Goal: Task Accomplishment & Management: Use online tool/utility

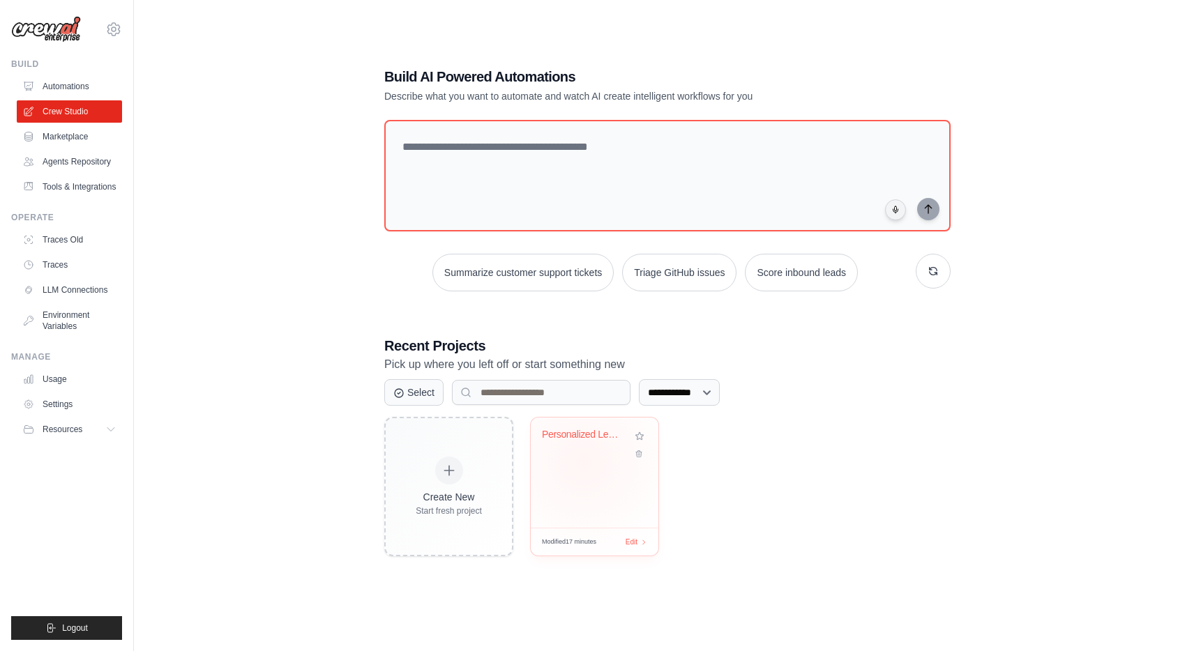
click at [584, 462] on div "Personalized Learning Management Sy..." at bounding box center [595, 473] width 128 height 110
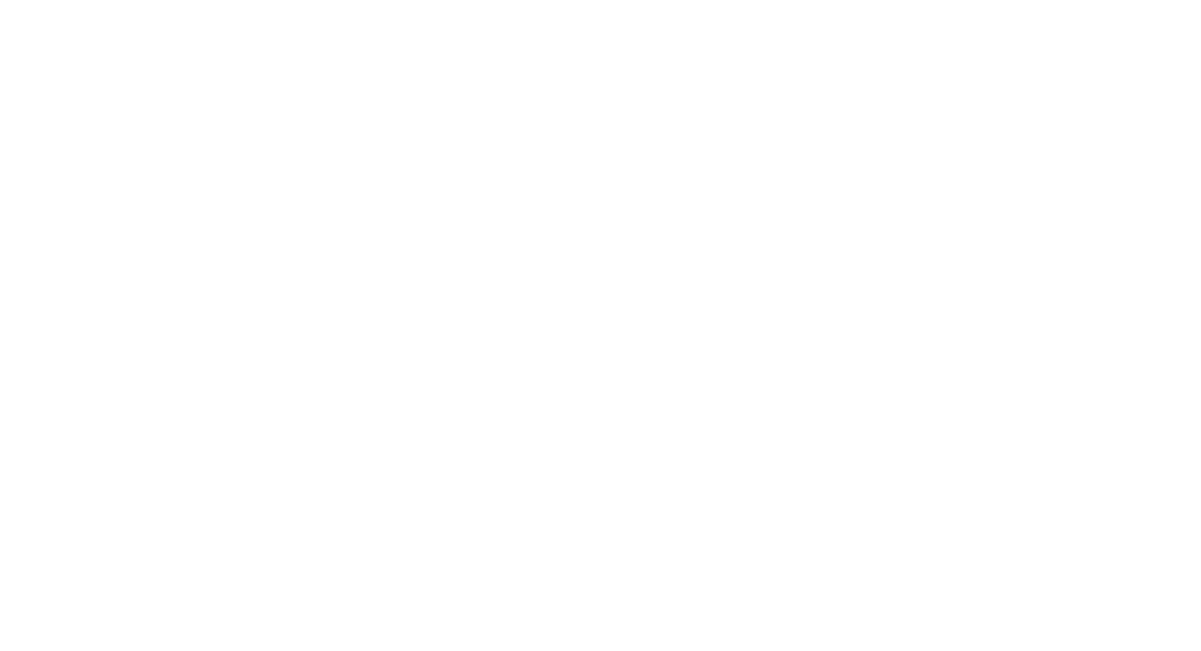
click at [630, 0] on html at bounding box center [600, 0] width 1201 height 0
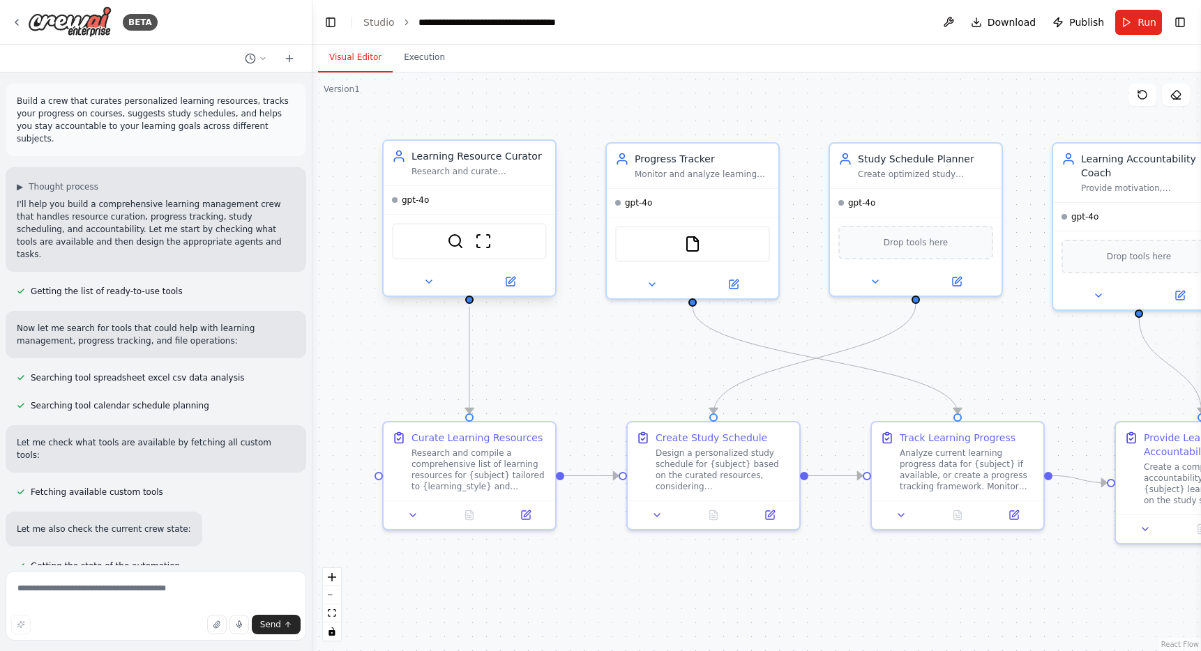
click at [427, 290] on div at bounding box center [469, 282] width 172 height 28
click at [430, 289] on button at bounding box center [428, 281] width 79 height 17
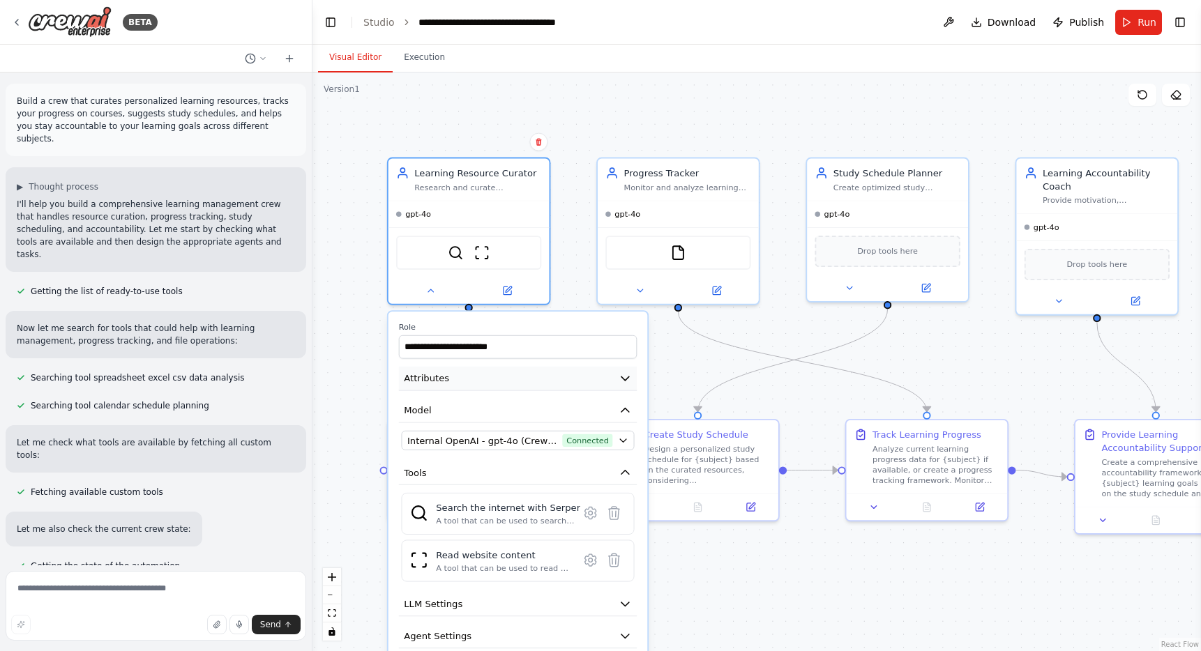
click at [459, 386] on button "Attributes" at bounding box center [518, 379] width 238 height 24
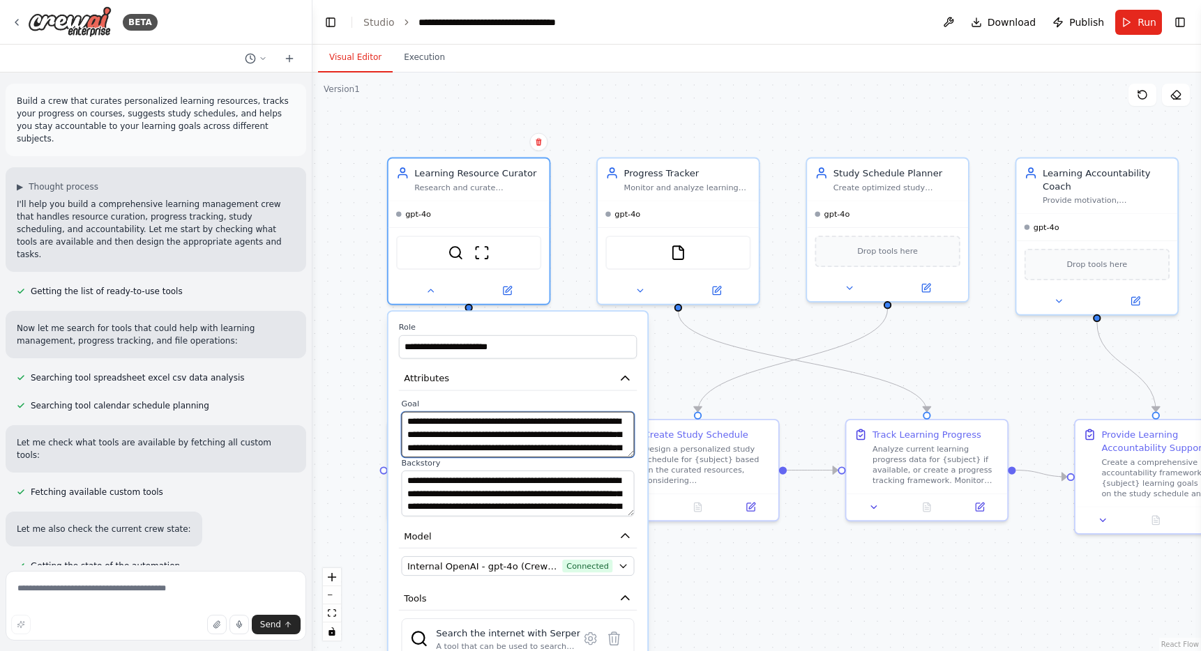
click at [506, 427] on textarea "**********" at bounding box center [517, 435] width 233 height 46
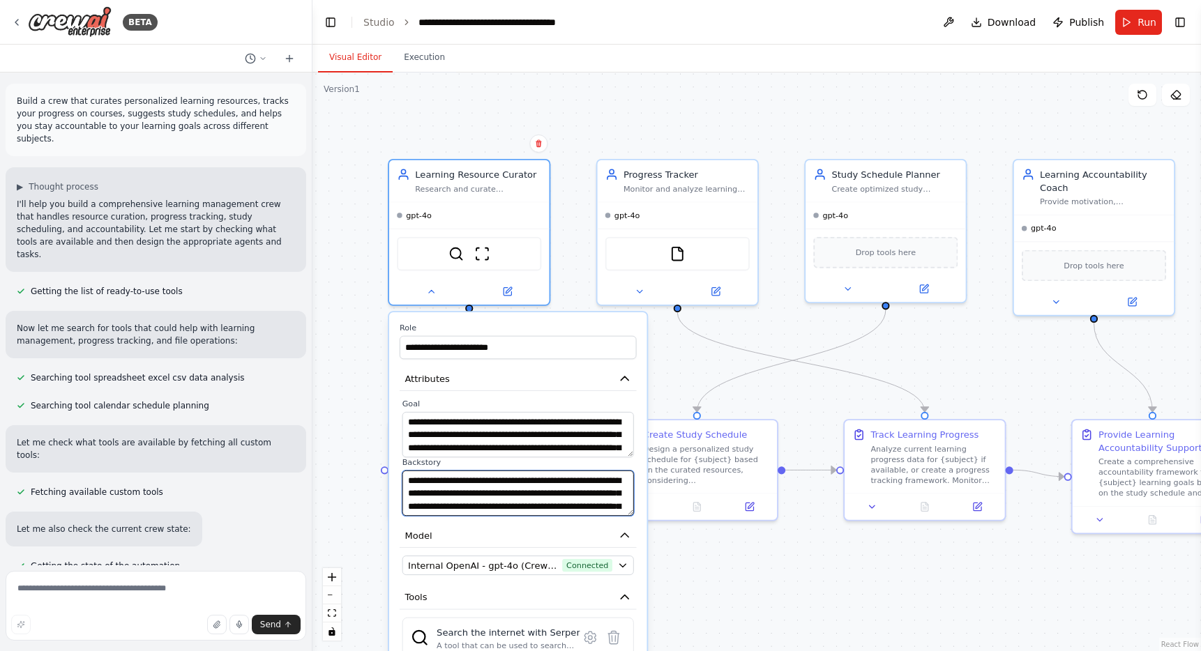
click at [556, 490] on textarea "**********" at bounding box center [517, 493] width 231 height 45
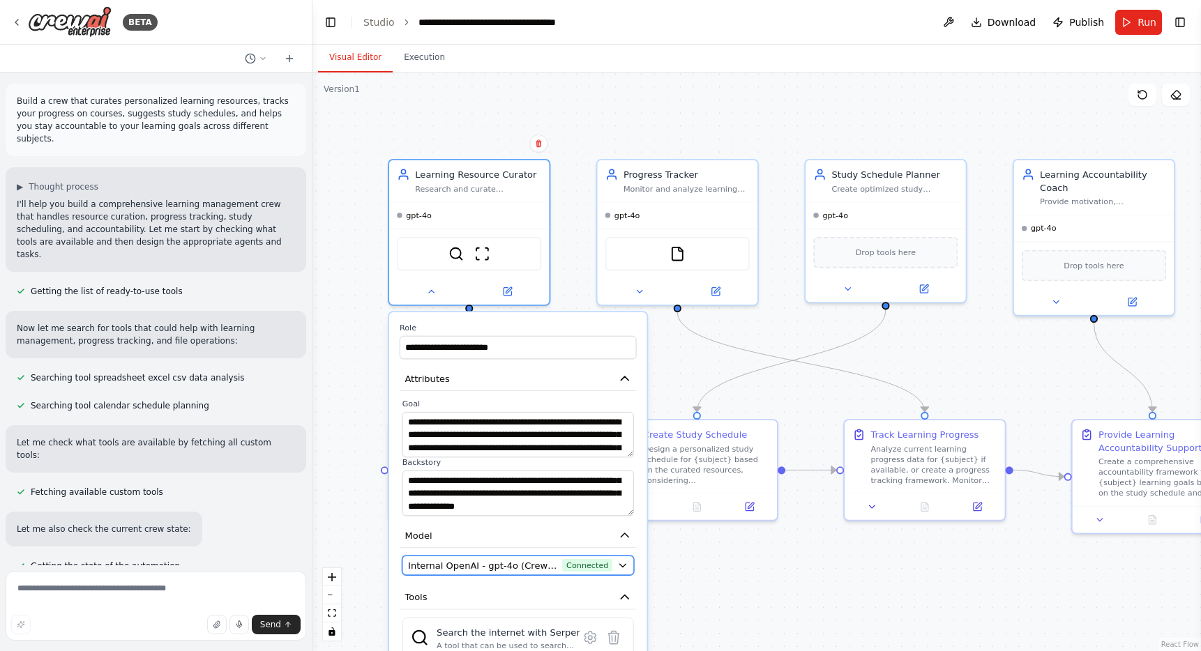
click at [548, 565] on span "Internal OpenAI - gpt-4o (CrewAI Sponsored OpenAI Connection)" at bounding box center [482, 565] width 149 height 13
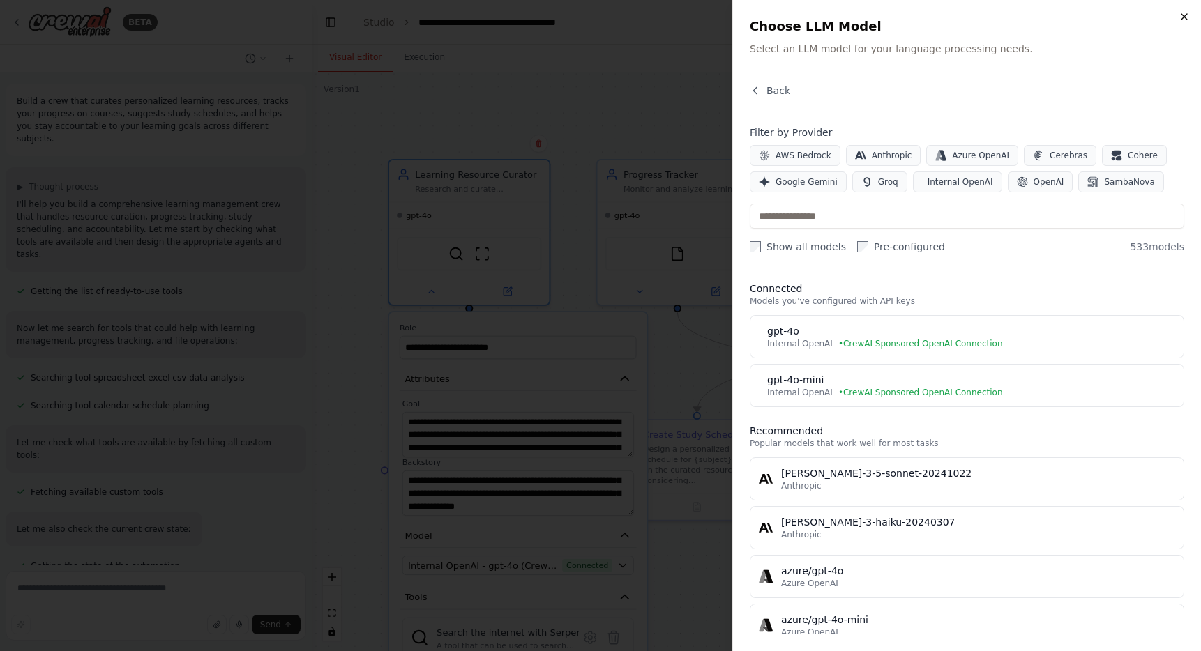
click at [1181, 19] on icon "button" at bounding box center [1184, 17] width 6 height 6
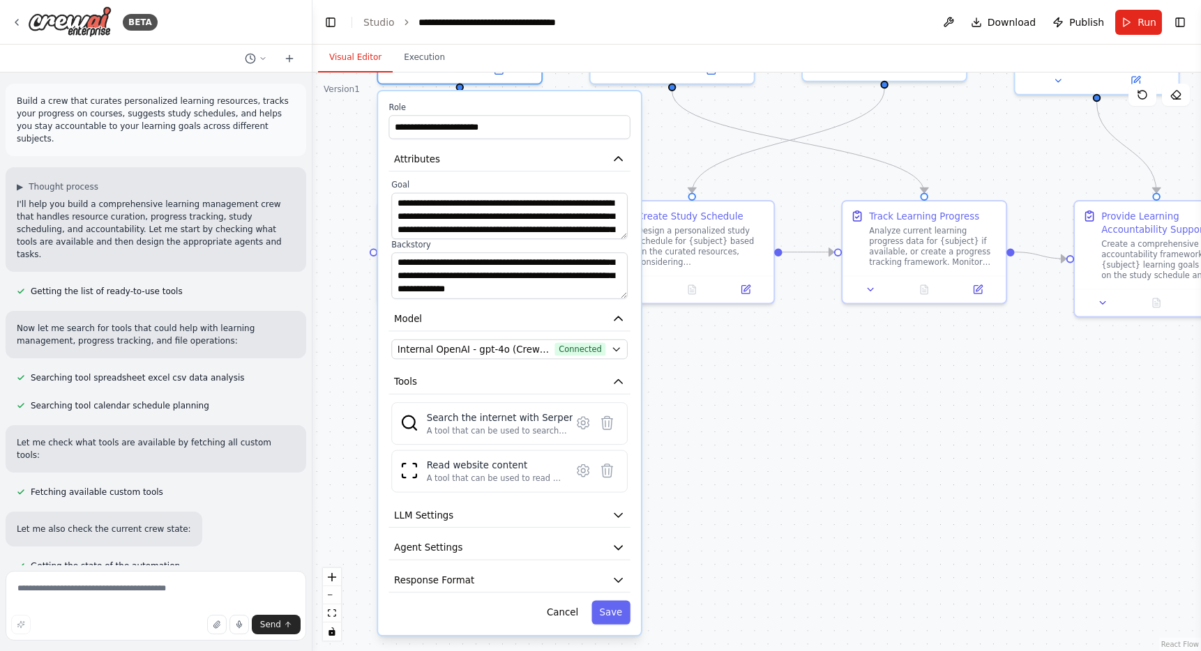
drag, startPoint x: 344, startPoint y: 388, endPoint x: 331, endPoint y: 168, distance: 220.0
click at [331, 168] on div ".deletable-edge-delete-btn { width: 20px; height: 20px; border: 0px solid #ffff…" at bounding box center [756, 362] width 888 height 579
click at [584, 425] on icon at bounding box center [581, 423] width 11 height 12
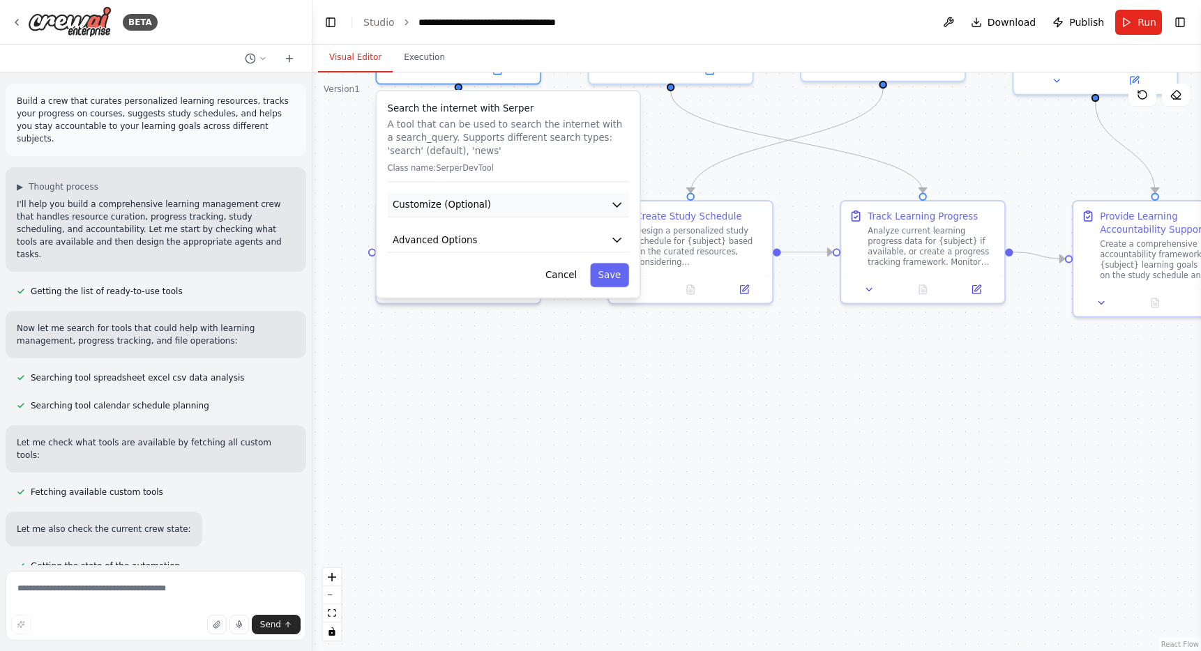
click at [617, 203] on icon "button" at bounding box center [617, 205] width 8 height 4
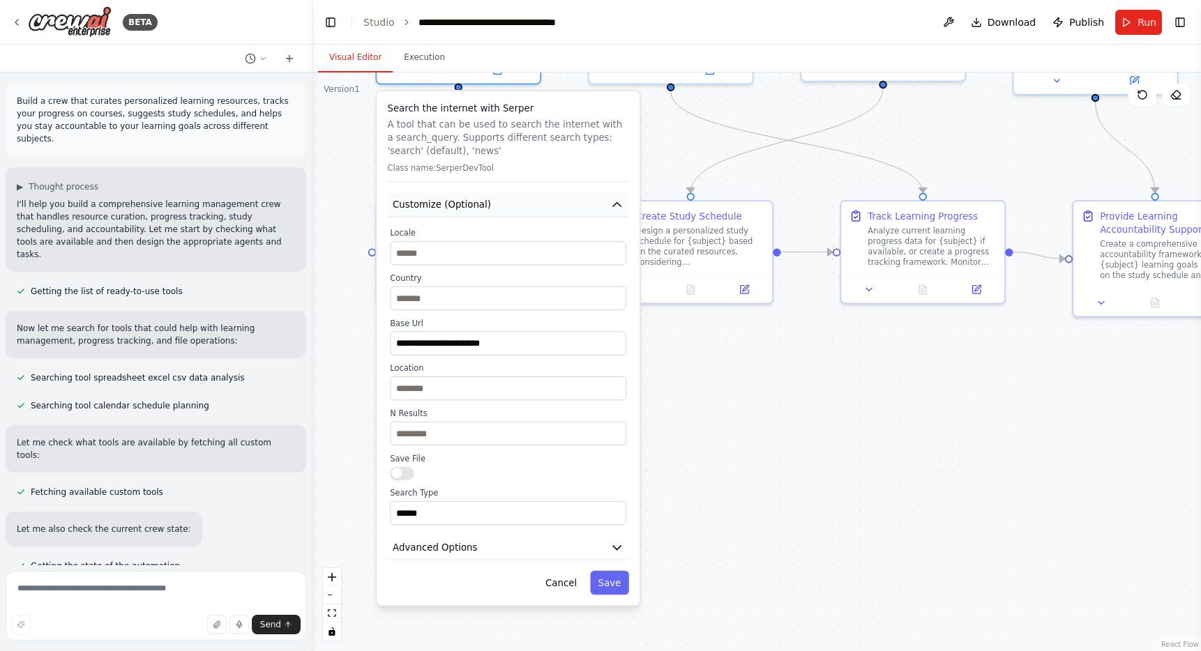
click at [617, 203] on icon "button" at bounding box center [617, 205] width 8 height 4
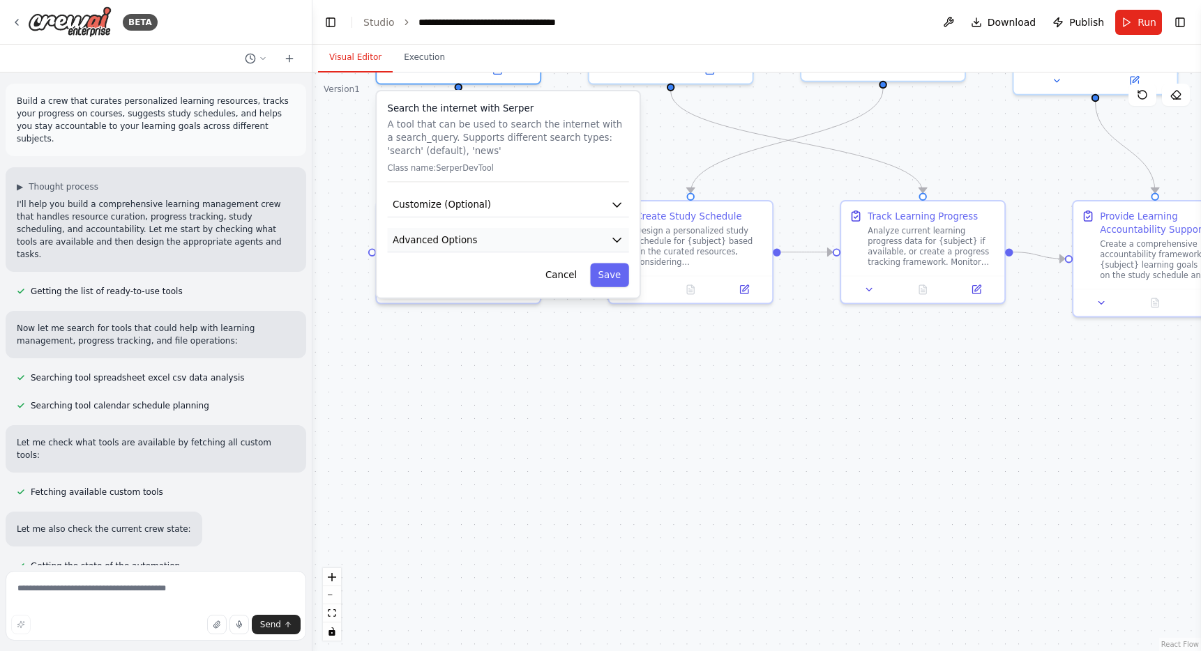
click at [614, 237] on icon "button" at bounding box center [616, 240] width 13 height 13
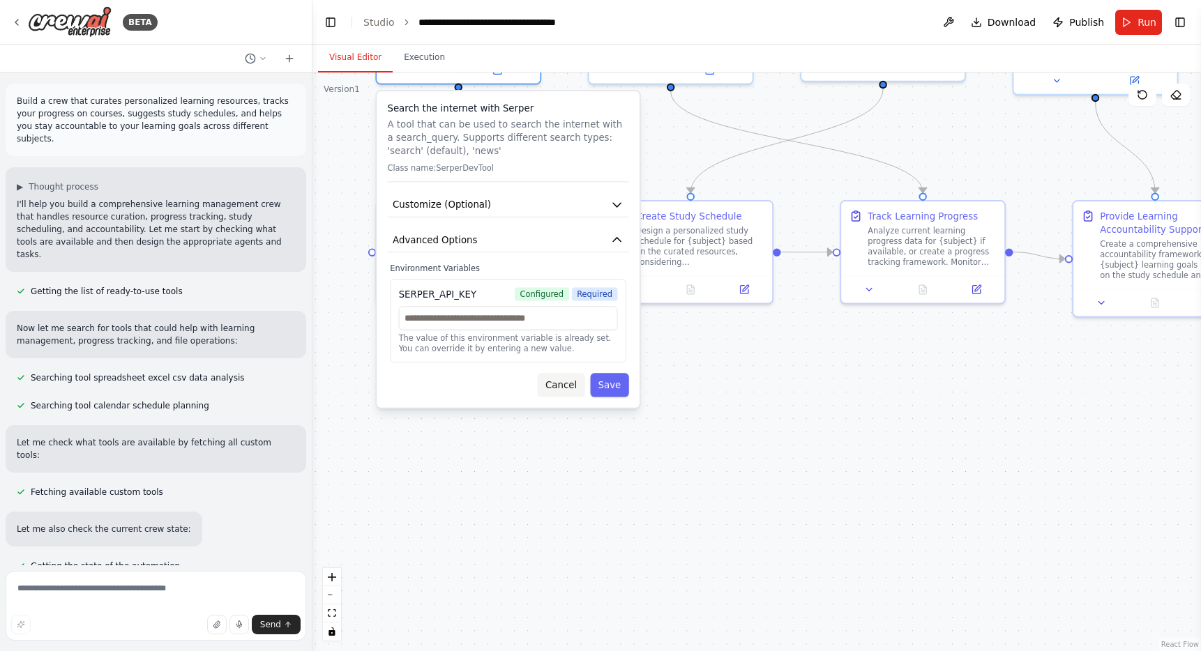
click at [572, 389] on button "Cancel" at bounding box center [561, 385] width 47 height 24
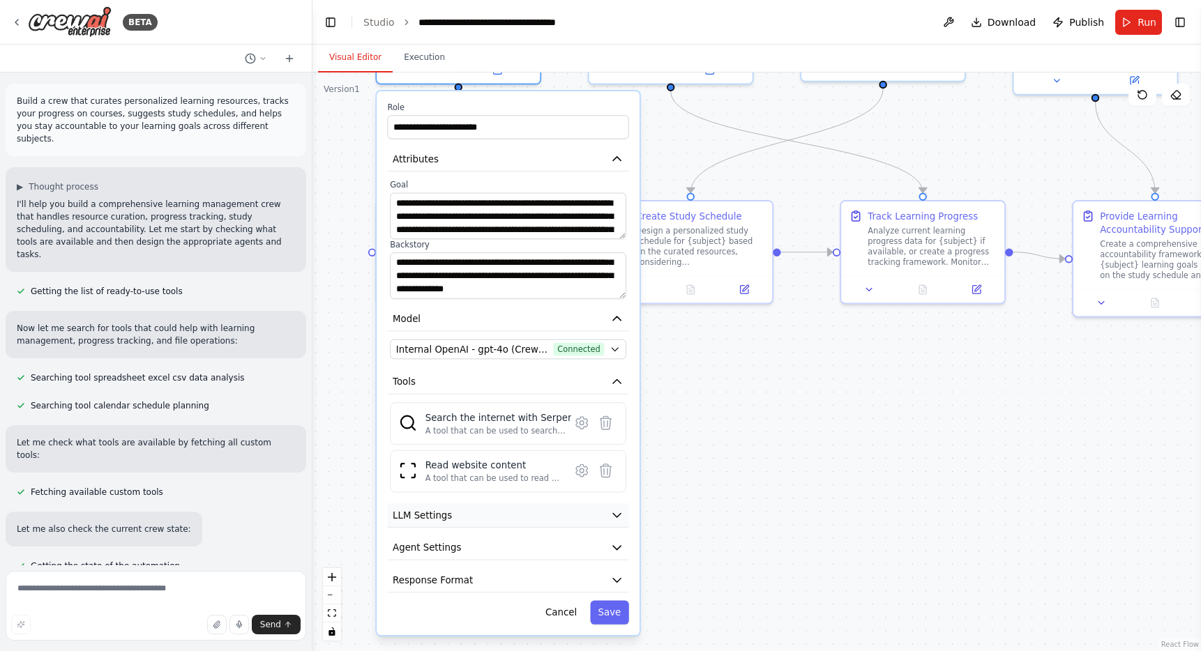
click at [611, 512] on icon "button" at bounding box center [616, 514] width 13 height 13
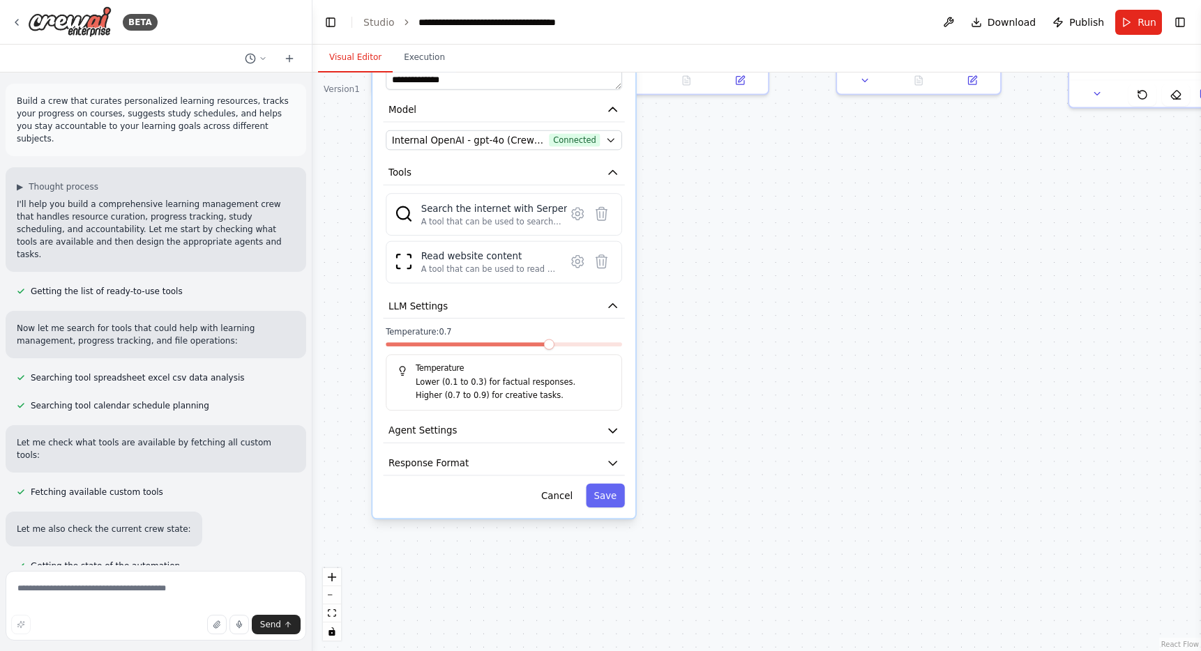
drag, startPoint x: 676, startPoint y: 506, endPoint x: 671, endPoint y: 297, distance: 209.2
click at [671, 297] on div ".deletable-edge-delete-btn { width: 20px; height: 20px; border: 0px solid #ffff…" at bounding box center [756, 362] width 888 height 579
click at [614, 429] on icon "button" at bounding box center [612, 431] width 8 height 4
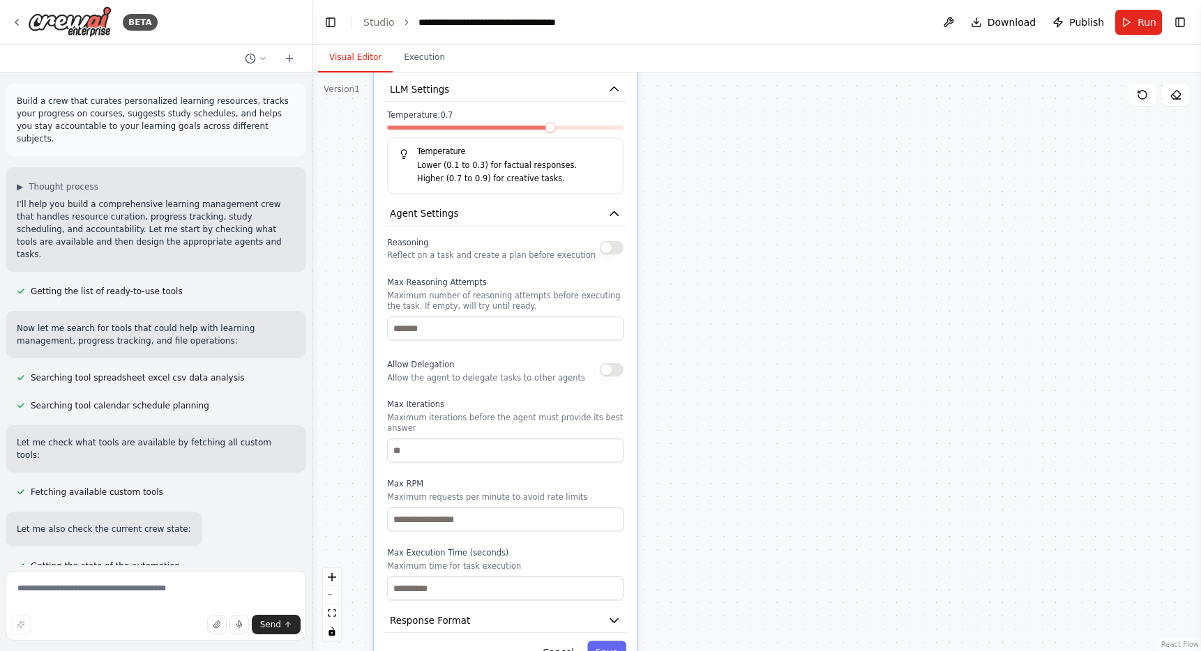
drag, startPoint x: 717, startPoint y: 449, endPoint x: 719, endPoint y: 232, distance: 216.9
click at [719, 232] on div ".deletable-edge-delete-btn { width: 20px; height: 20px; border: 0px solid #ffff…" at bounding box center [756, 362] width 888 height 579
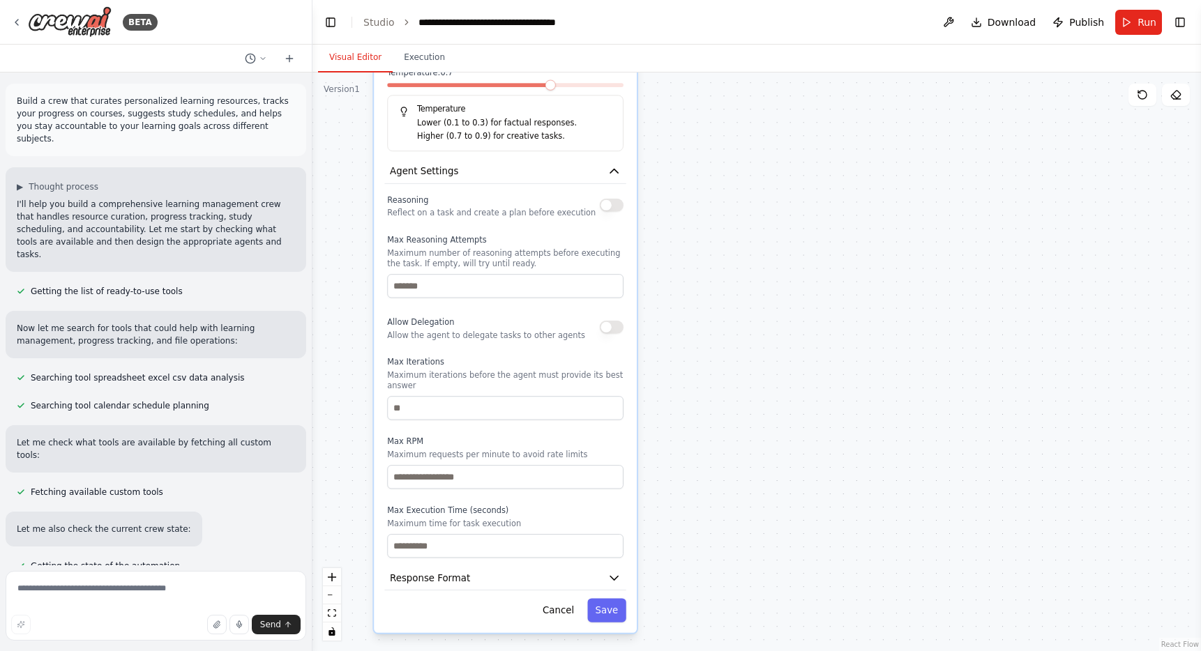
drag, startPoint x: 690, startPoint y: 377, endPoint x: 690, endPoint y: 334, distance: 42.5
click at [690, 334] on div ".deletable-edge-delete-btn { width: 20px; height: 20px; border: 0px solid #ffff…" at bounding box center [756, 362] width 888 height 579
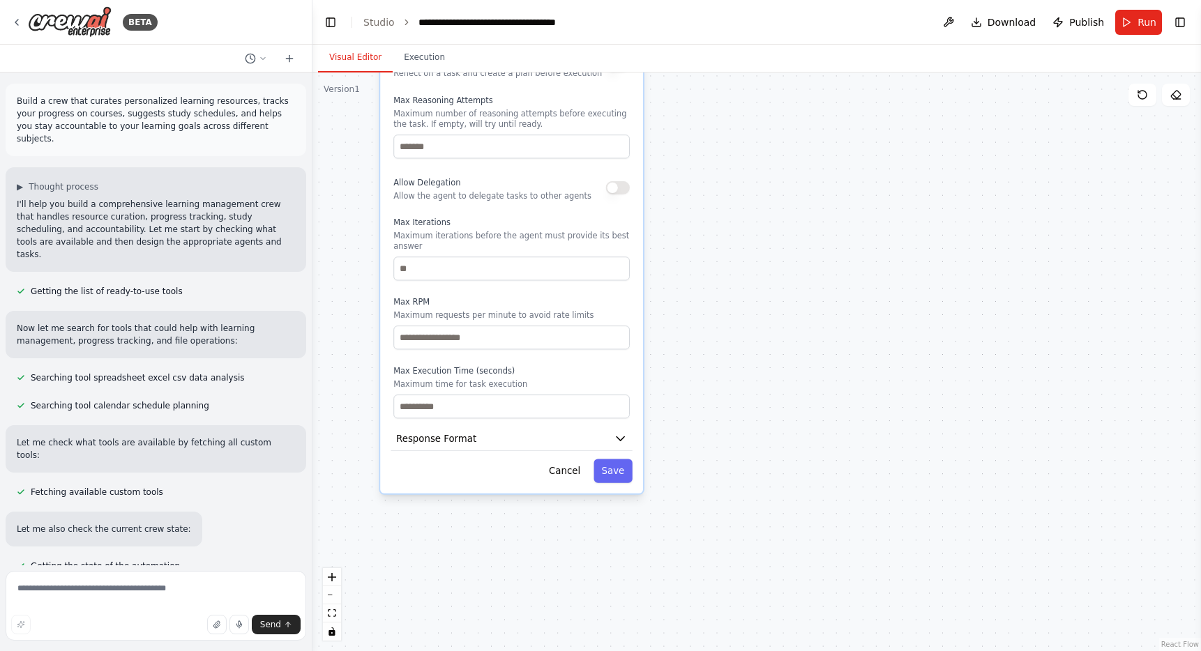
drag, startPoint x: 678, startPoint y: 391, endPoint x: 685, endPoint y: 252, distance: 139.6
click at [685, 252] on div ".deletable-edge-delete-btn { width: 20px; height: 20px; border: 0px solid #ffff…" at bounding box center [756, 362] width 888 height 579
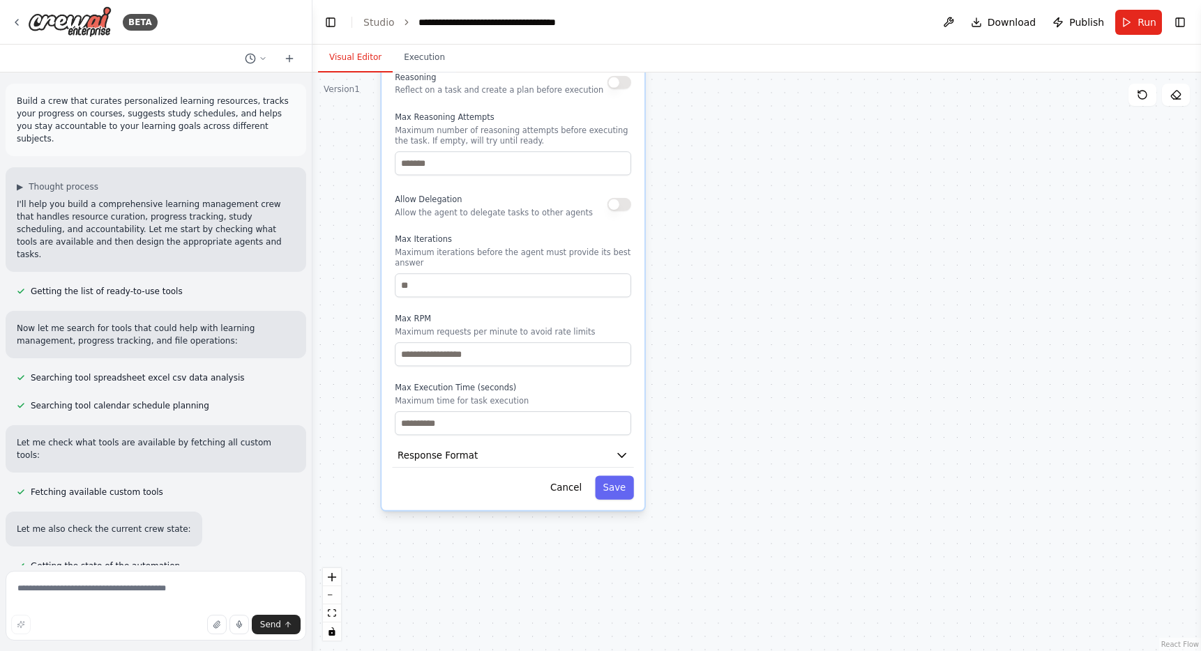
drag, startPoint x: 685, startPoint y: 252, endPoint x: 686, endPoint y: 268, distance: 16.8
click at [686, 268] on div ".deletable-edge-delete-btn { width: 20px; height: 20px; border: 0px solid #ffff…" at bounding box center [756, 362] width 888 height 579
click at [620, 455] on icon "button" at bounding box center [622, 456] width 8 height 4
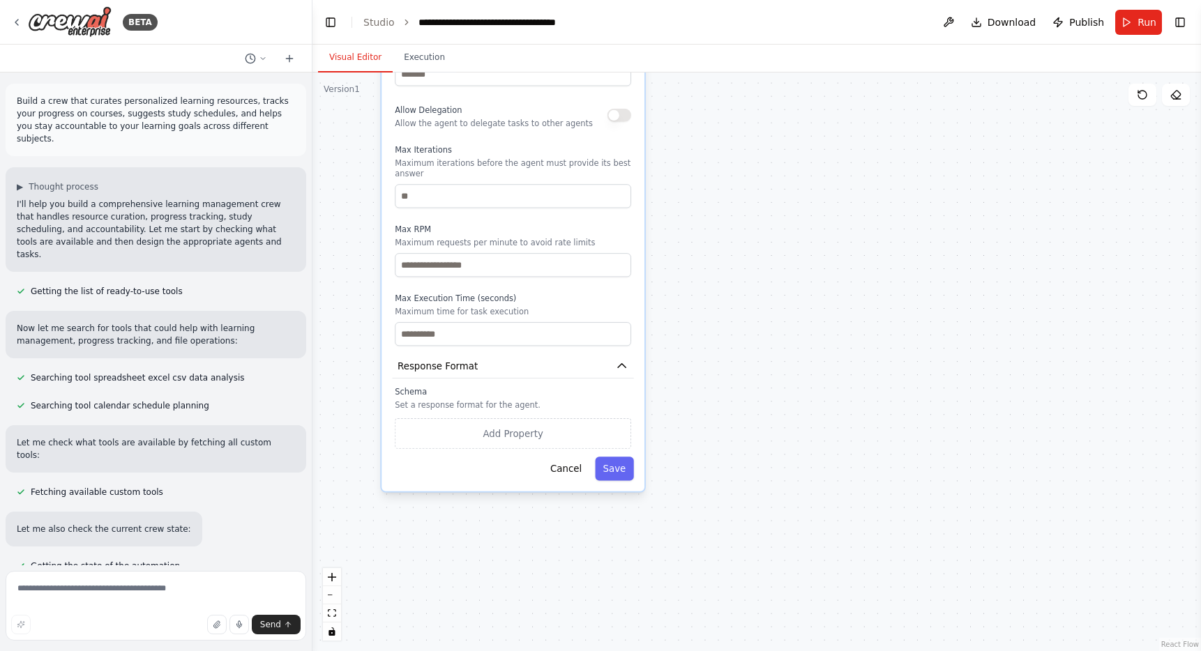
drag, startPoint x: 725, startPoint y: 453, endPoint x: 725, endPoint y: 363, distance: 89.2
click at [725, 363] on div ".deletable-edge-delete-btn { width: 20px; height: 20px; border: 0px solid #ffff…" at bounding box center [756, 362] width 888 height 579
click at [532, 404] on p "Set a response format for the agent." at bounding box center [513, 405] width 236 height 10
click at [538, 436] on button "Add Property" at bounding box center [513, 433] width 236 height 31
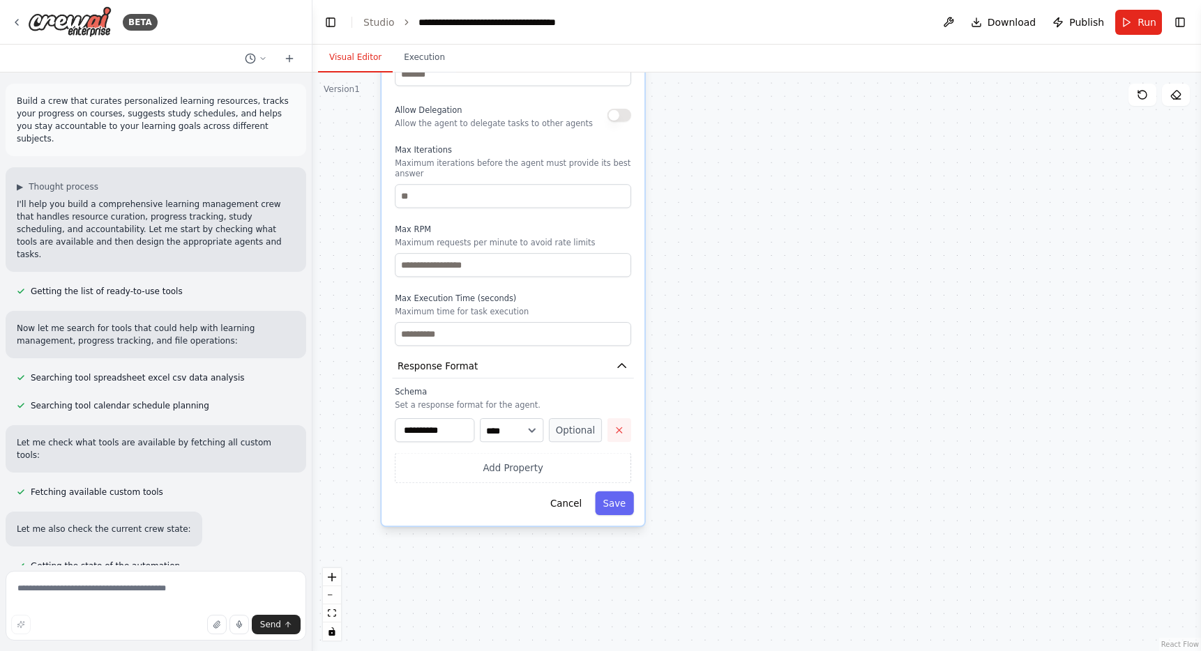
click at [616, 434] on icon "button" at bounding box center [619, 430] width 10 height 10
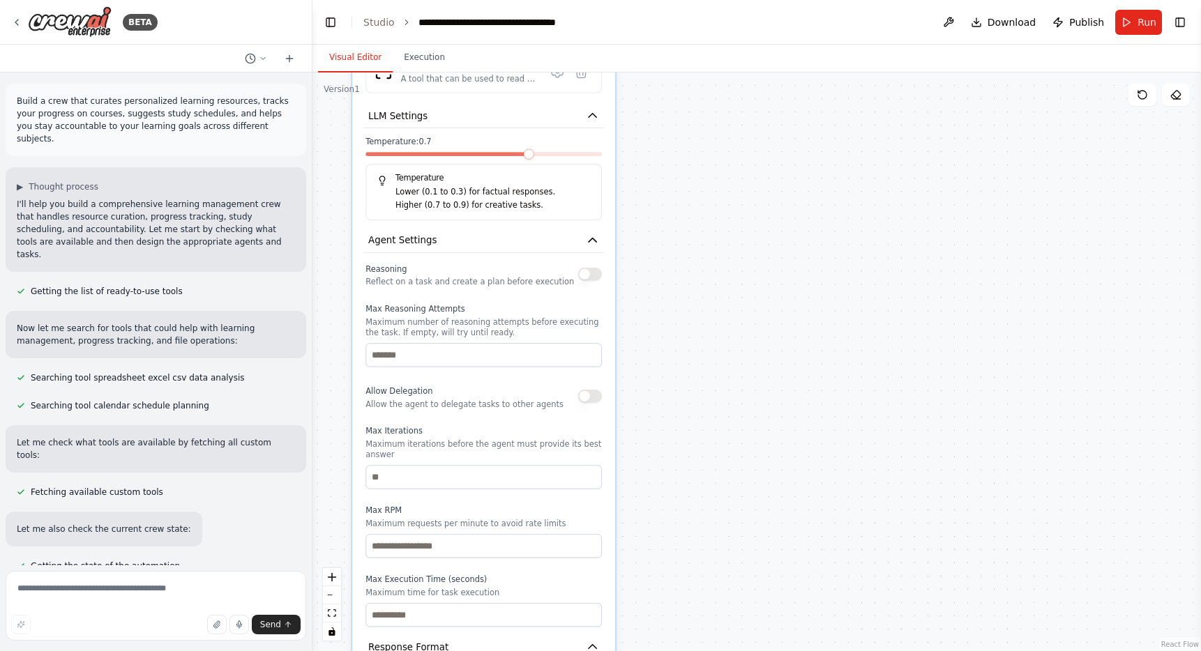
drag, startPoint x: 704, startPoint y: 297, endPoint x: 675, endPoint y: 591, distance: 295.0
click at [675, 591] on div ".deletable-edge-delete-btn { width: 20px; height: 20px; border: 0px solid #ffff…" at bounding box center [756, 362] width 888 height 579
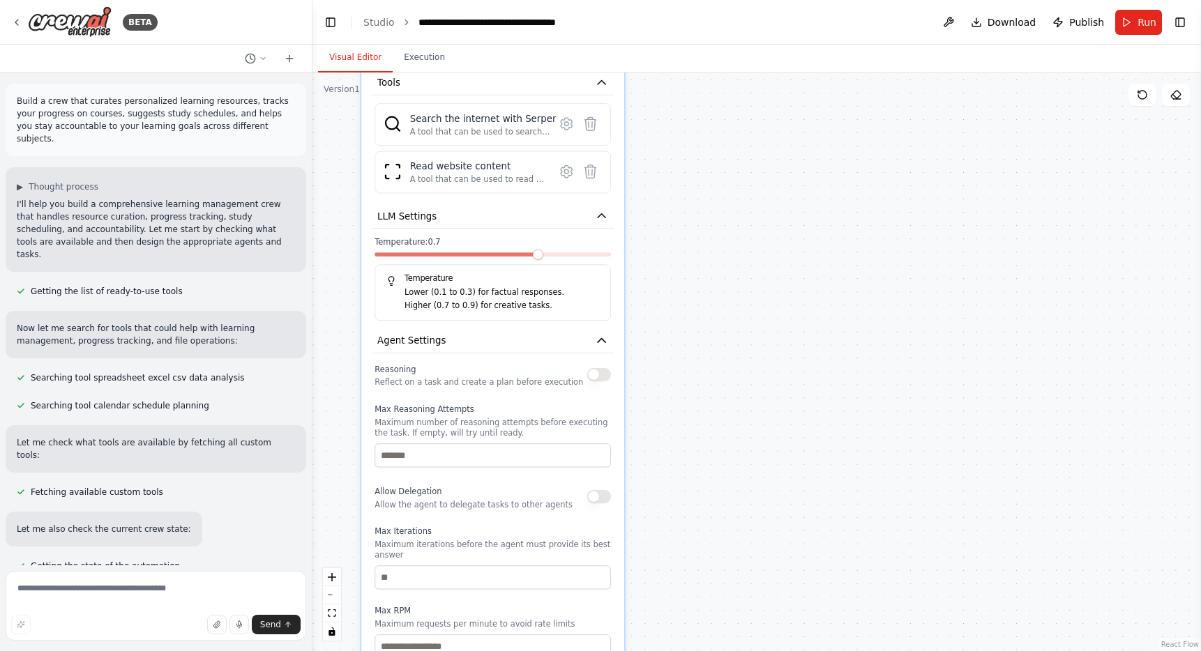
drag, startPoint x: 687, startPoint y: 525, endPoint x: 699, endPoint y: 644, distance: 119.9
click at [699, 643] on div ".deletable-edge-delete-btn { width: 20px; height: 20px; border: 0px solid #ffff…" at bounding box center [756, 362] width 888 height 579
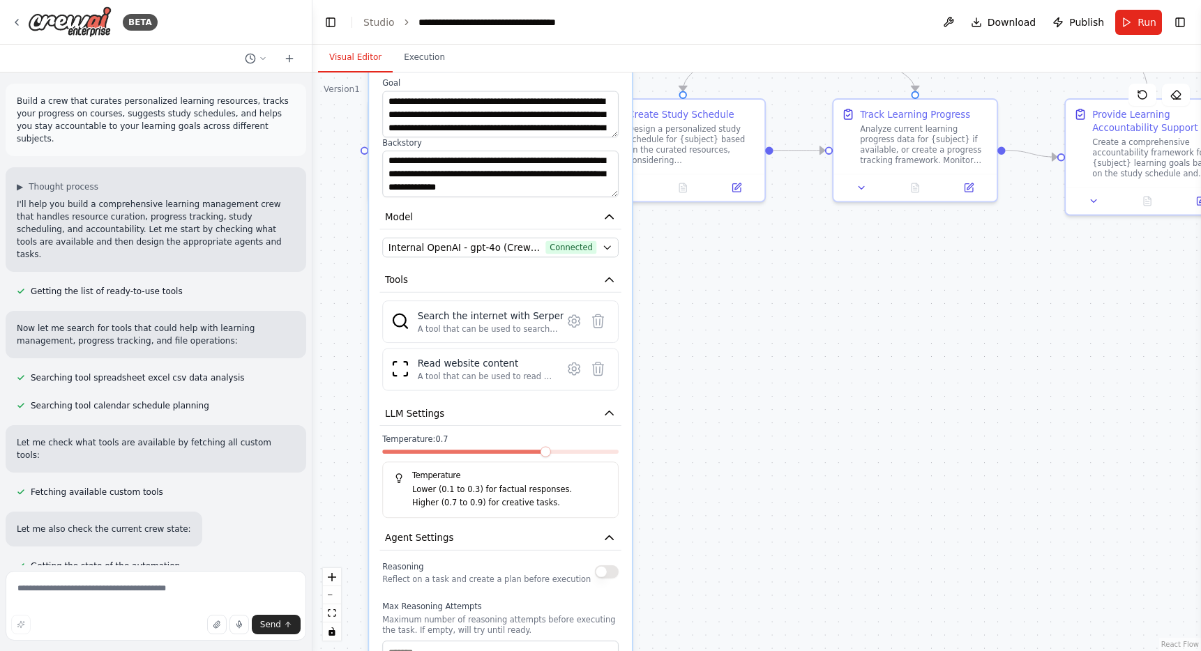
drag, startPoint x: 717, startPoint y: 399, endPoint x: 722, endPoint y: 595, distance: 196.7
click at [722, 595] on div ".deletable-edge-delete-btn { width: 20px; height: 20px; border: 0px solid #ffff…" at bounding box center [756, 362] width 888 height 579
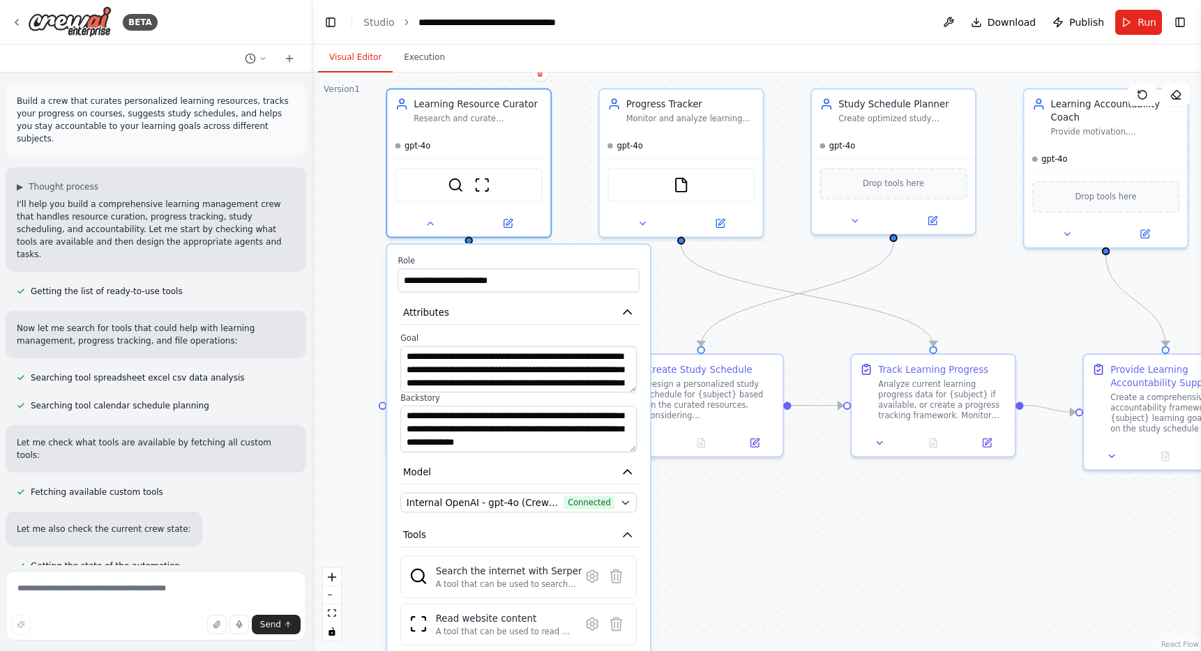
drag, startPoint x: 722, startPoint y: 441, endPoint x: 740, endPoint y: 667, distance: 226.6
click at [740, 651] on html "BETA Build a crew that curates personalized learning resources, tracks your pro…" at bounding box center [600, 371] width 1201 height 742
click at [629, 311] on icon "button" at bounding box center [627, 312] width 13 height 13
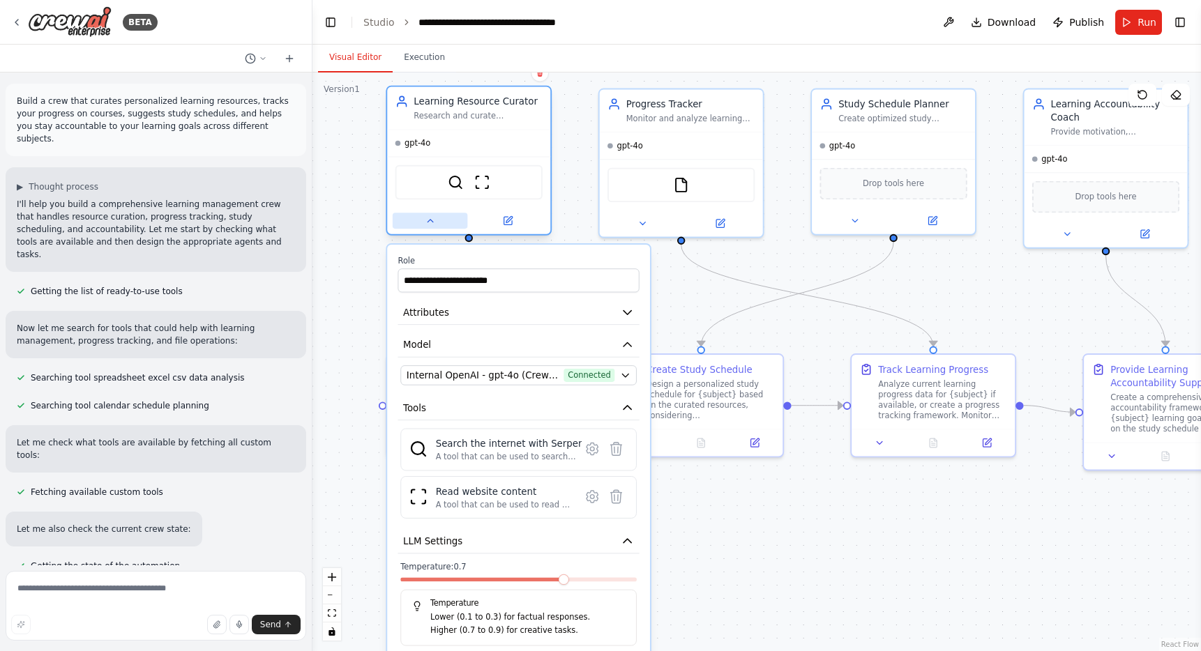
click at [431, 225] on icon at bounding box center [430, 220] width 10 height 10
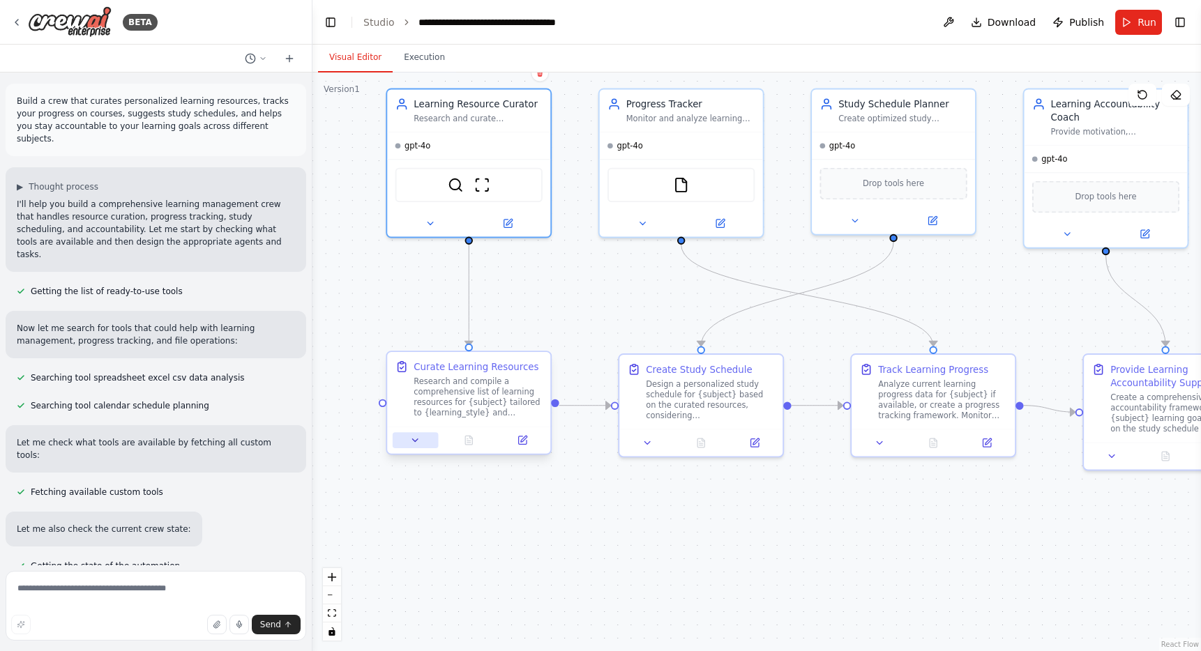
click at [419, 439] on icon at bounding box center [415, 440] width 10 height 10
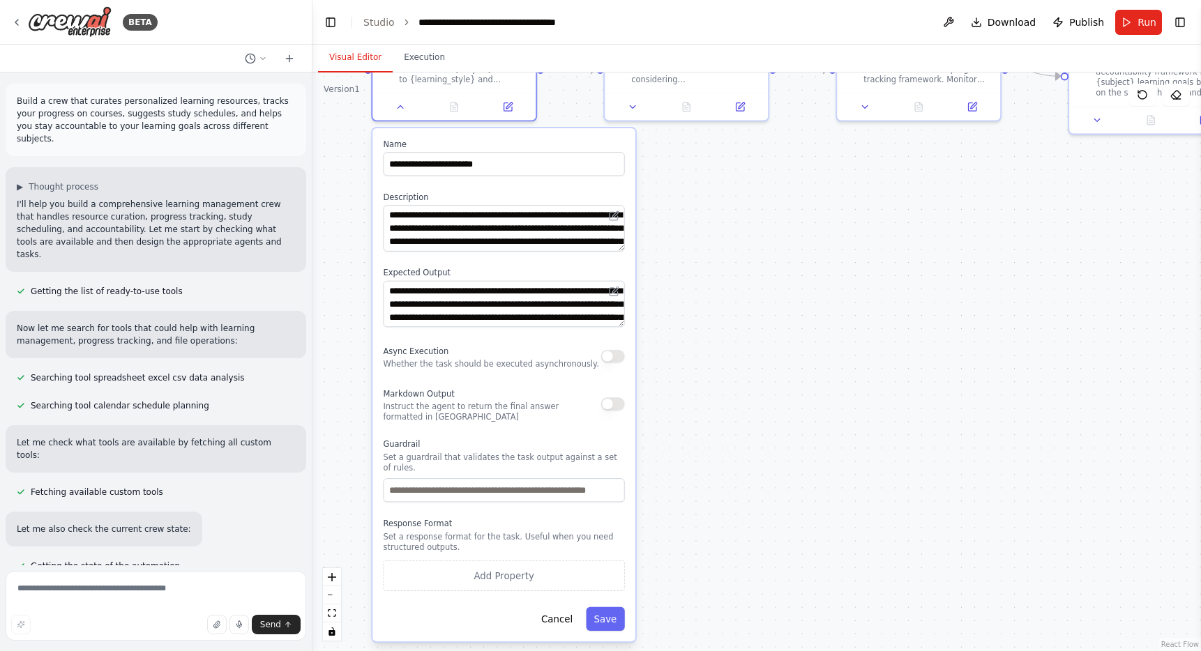
drag, startPoint x: 730, startPoint y: 532, endPoint x: 715, endPoint y: 196, distance: 336.4
click at [715, 196] on div ".deletable-edge-delete-btn { width: 20px; height: 20px; border: 0px solid #ffff…" at bounding box center [756, 362] width 888 height 579
click at [611, 492] on input "text" at bounding box center [503, 490] width 241 height 24
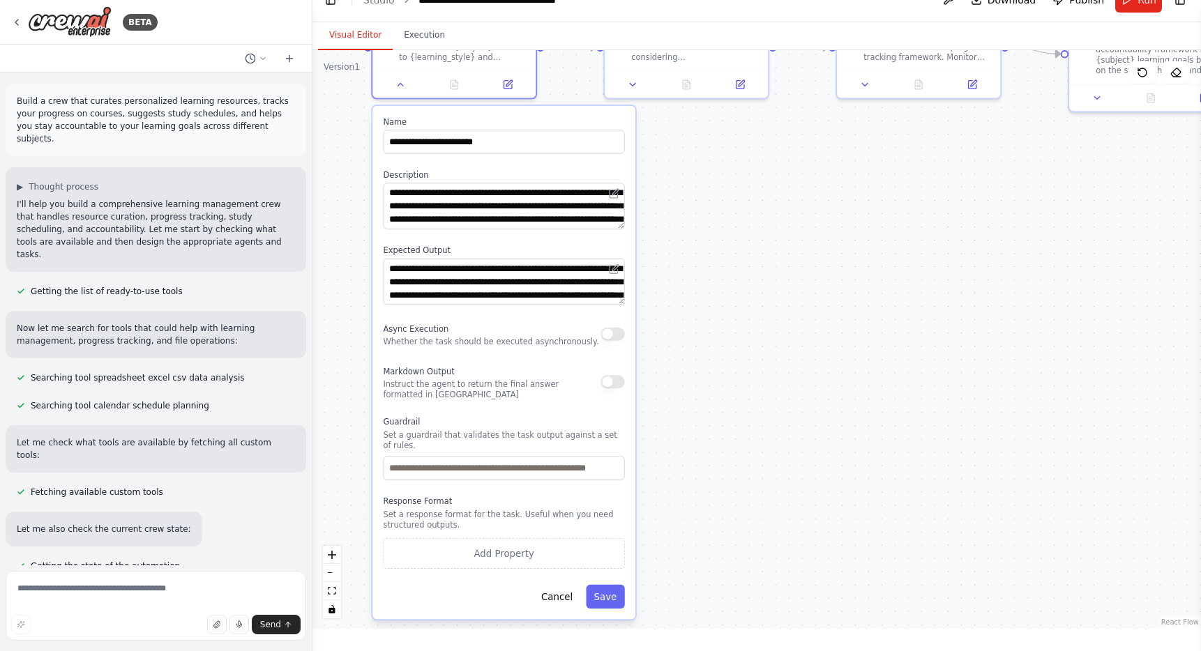
scroll to position [0, 0]
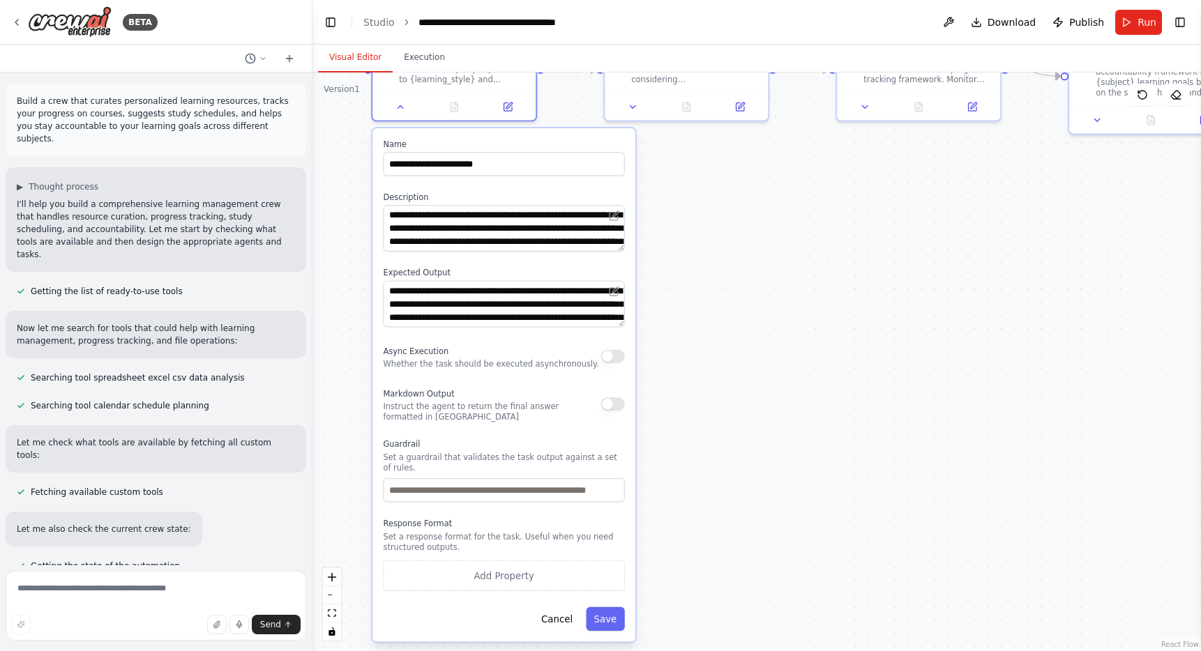
click at [686, 476] on div ".deletable-edge-delete-btn { width: 20px; height: 20px; border: 0px solid #ffff…" at bounding box center [756, 362] width 888 height 579
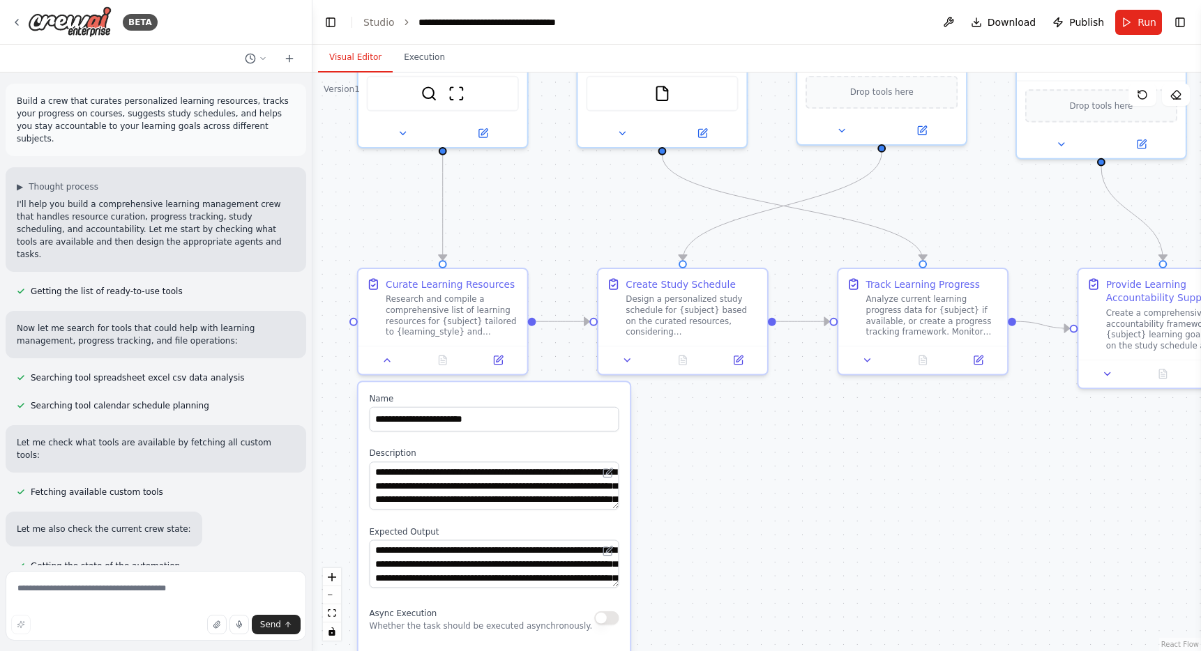
drag, startPoint x: 736, startPoint y: 272, endPoint x: 732, endPoint y: 539, distance: 267.1
click at [732, 539] on div ".deletable-edge-delete-btn { width: 20px; height: 20px; border: 0px solid #ffff…" at bounding box center [756, 362] width 888 height 579
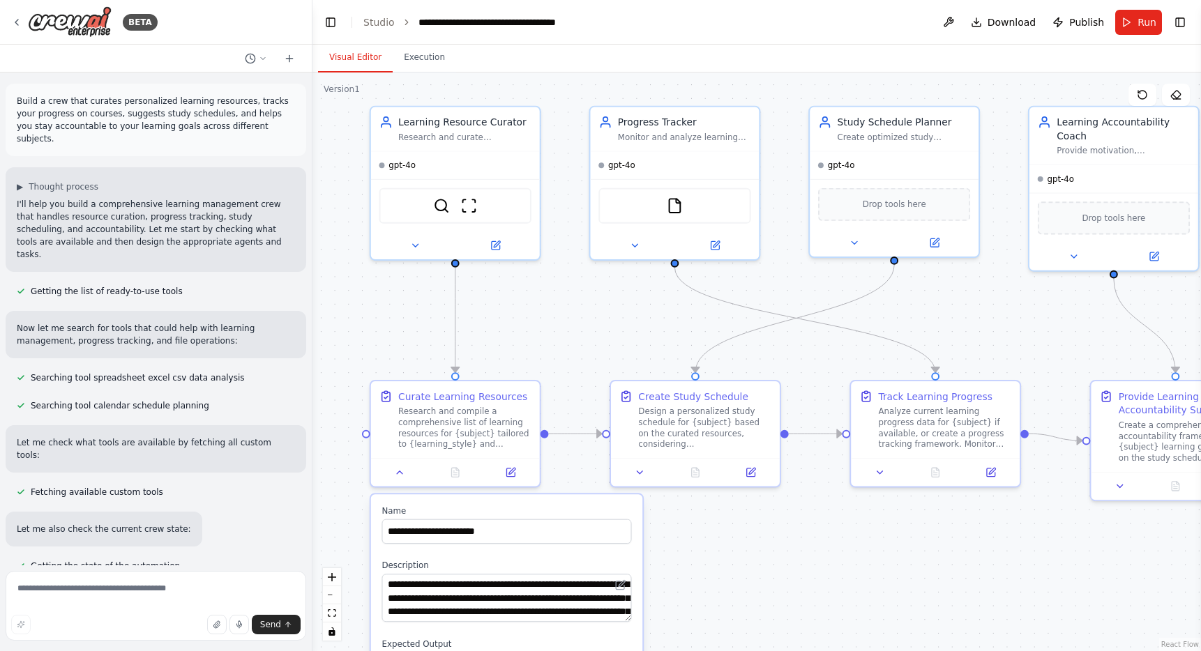
drag, startPoint x: 747, startPoint y: 444, endPoint x: 760, endPoint y: 555, distance: 111.6
click at [760, 555] on div ".deletable-edge-delete-btn { width: 20px; height: 20px; border: 0px solid #ffff…" at bounding box center [756, 362] width 888 height 579
